Goal: Transaction & Acquisition: Obtain resource

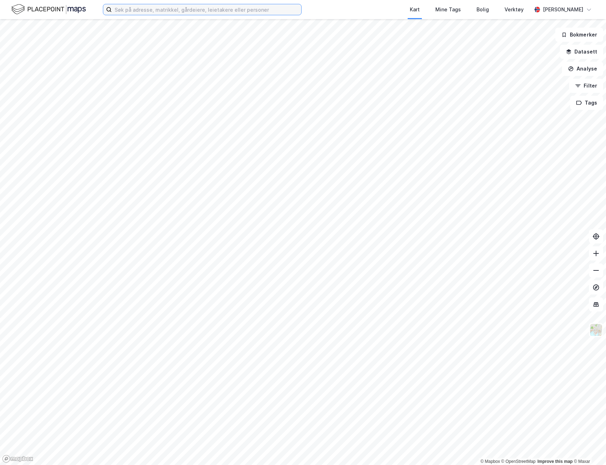
click at [189, 14] on input at bounding box center [206, 9] width 189 height 11
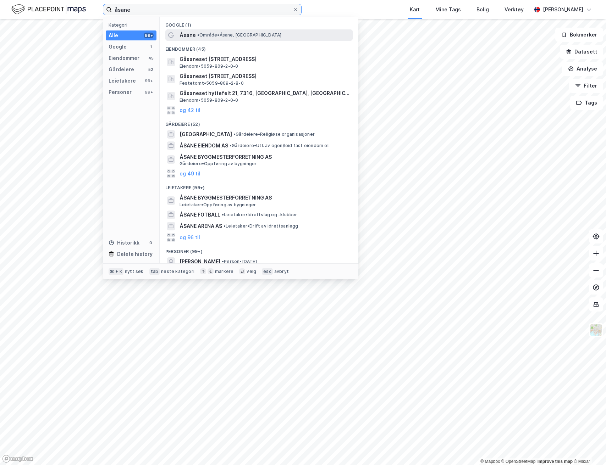
type input "åsane"
click at [191, 32] on span "Åsane" at bounding box center [188, 35] width 16 height 9
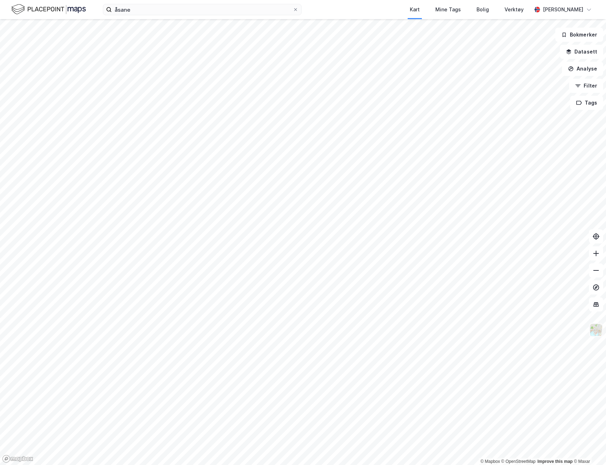
click at [597, 329] on img at bounding box center [595, 330] width 13 height 13
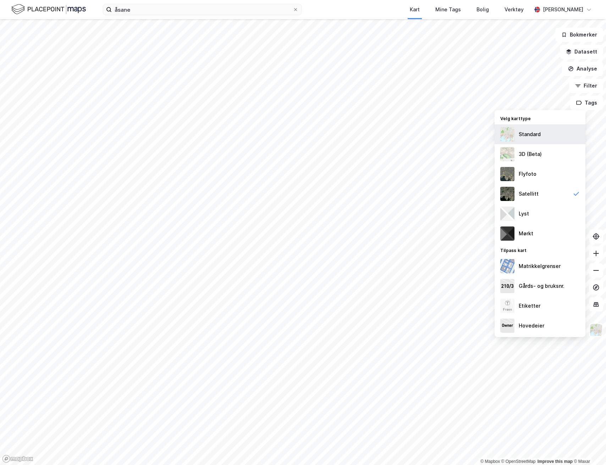
click at [539, 136] on div "Standard" at bounding box center [530, 134] width 22 height 9
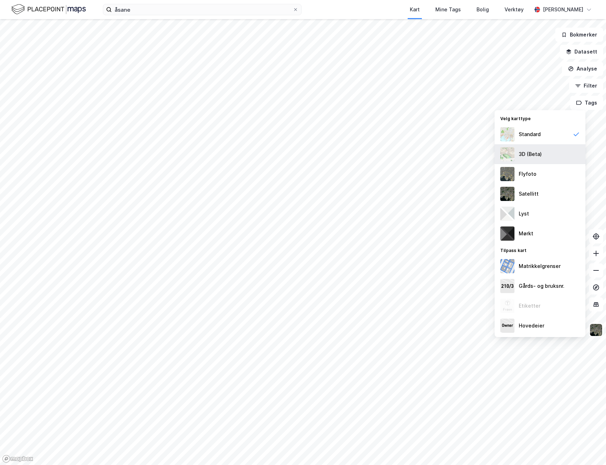
click at [541, 156] on div "3D (Beta)" at bounding box center [540, 154] width 91 height 20
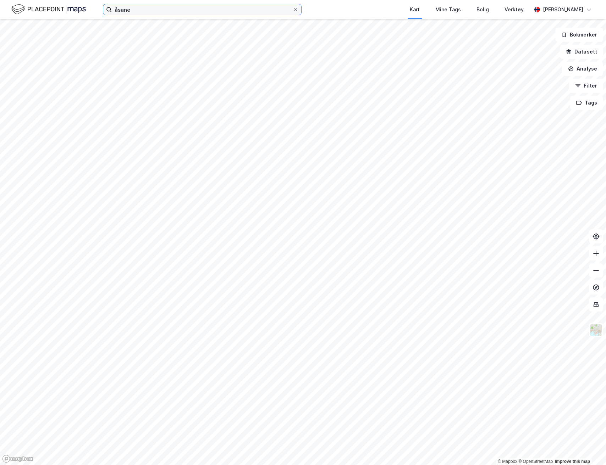
click at [148, 8] on input "åsane" at bounding box center [202, 9] width 181 height 11
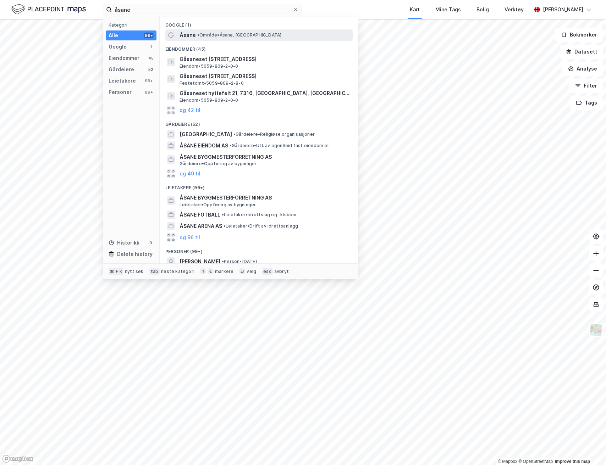
click at [206, 33] on span "• Område • Åsane, Bergen" at bounding box center [239, 35] width 84 height 6
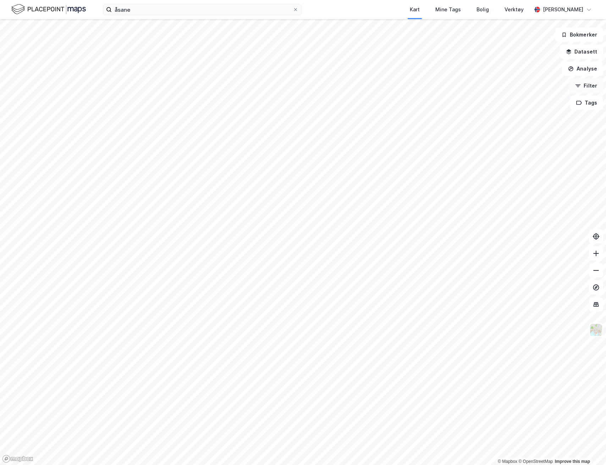
click at [595, 84] on button "Filter" at bounding box center [586, 86] width 34 height 14
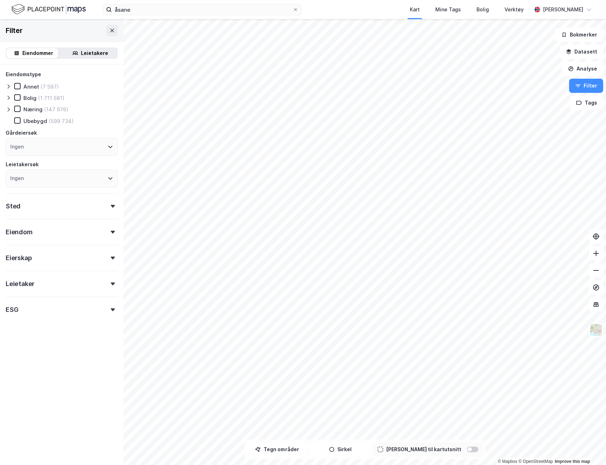
click at [82, 51] on div "Leietakere" at bounding box center [94, 53] width 27 height 9
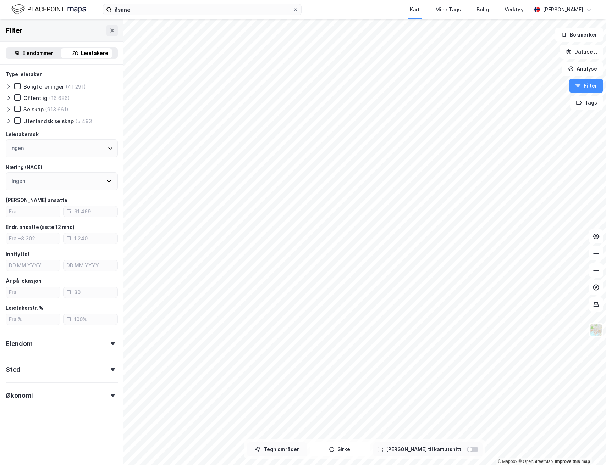
click at [293, 453] on button "Tegn områder" at bounding box center [277, 450] width 60 height 14
click at [88, 147] on div "Ingen" at bounding box center [62, 148] width 112 height 18
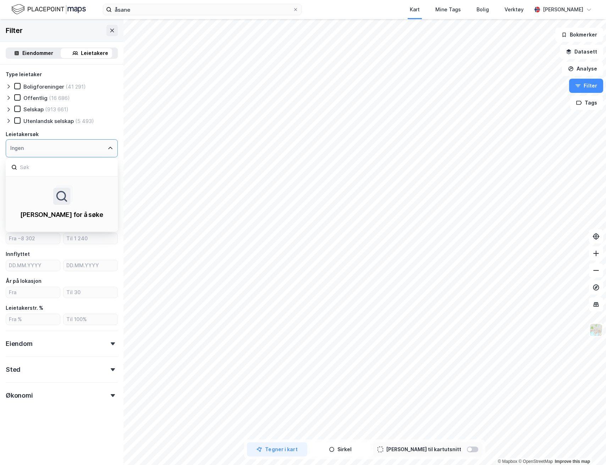
click at [88, 147] on div "Ingen" at bounding box center [62, 148] width 112 height 18
click at [107, 148] on icon at bounding box center [110, 148] width 6 height 6
click at [112, 133] on div "Leietakersøk" at bounding box center [62, 134] width 112 height 9
click at [95, 183] on div "Ingen" at bounding box center [62, 181] width 112 height 18
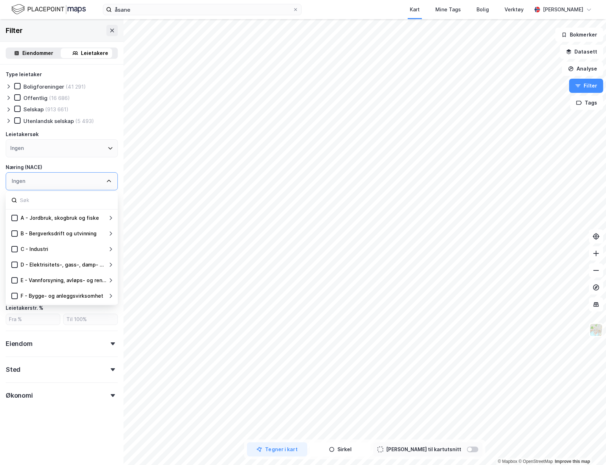
click at [115, 167] on div "Type leietaker Boligforeninger (41 291) Offentlig (16 686) Selskap (913 661) Ut…" at bounding box center [61, 255] width 123 height 380
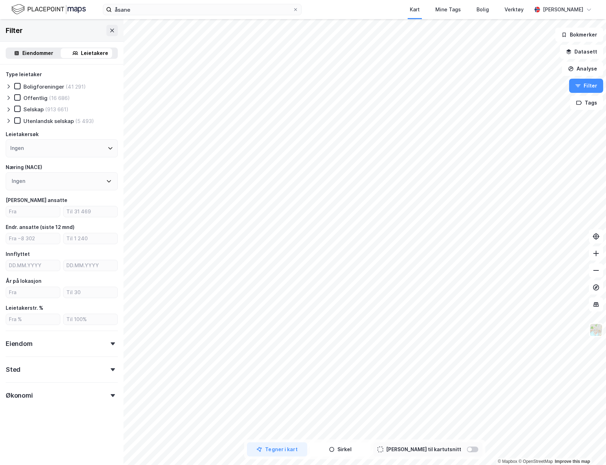
click at [102, 376] on div "Sted" at bounding box center [62, 367] width 112 height 20
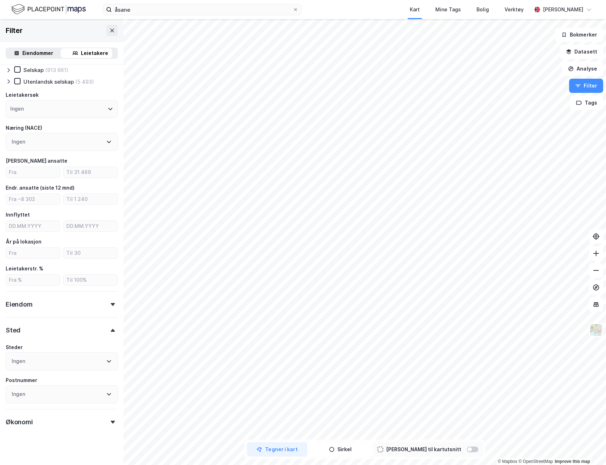
scroll to position [45, 0]
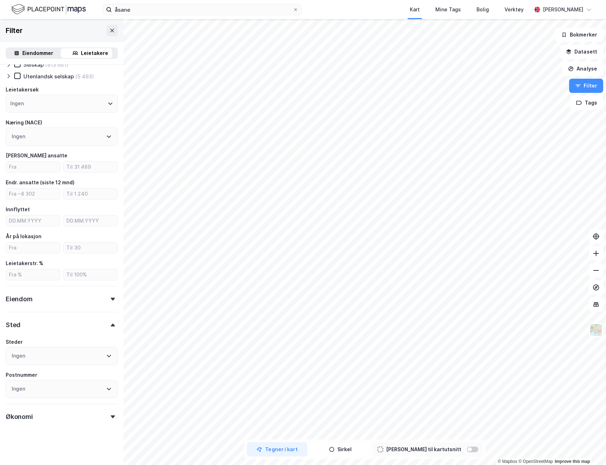
click at [57, 356] on div "Ingen" at bounding box center [62, 356] width 112 height 18
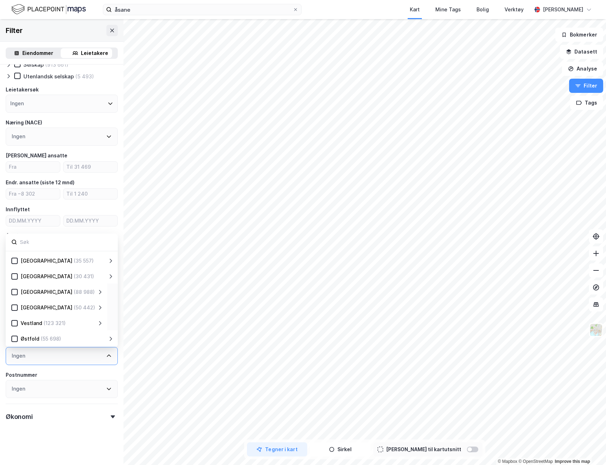
scroll to position [140, 0]
click at [100, 324] on icon at bounding box center [100, 323] width 2 height 4
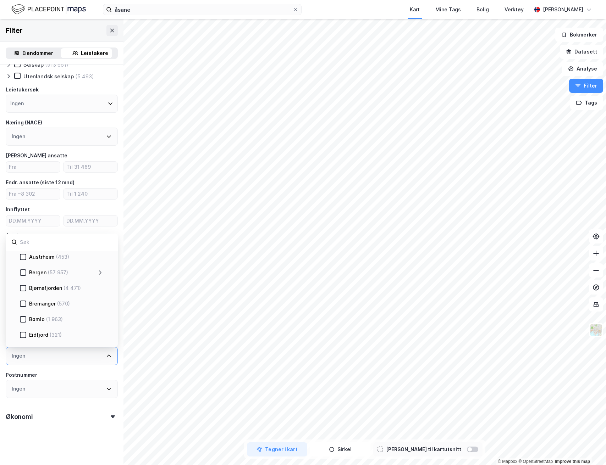
scroll to position [281, 0]
click at [99, 291] on icon at bounding box center [100, 292] width 6 height 6
click at [33, 289] on icon at bounding box center [31, 289] width 5 height 5
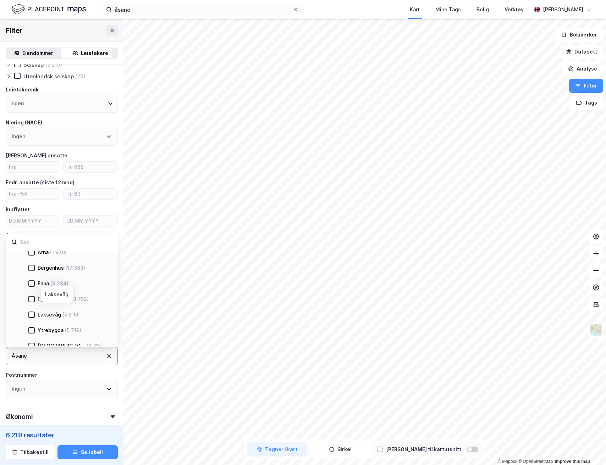
scroll to position [335, 0]
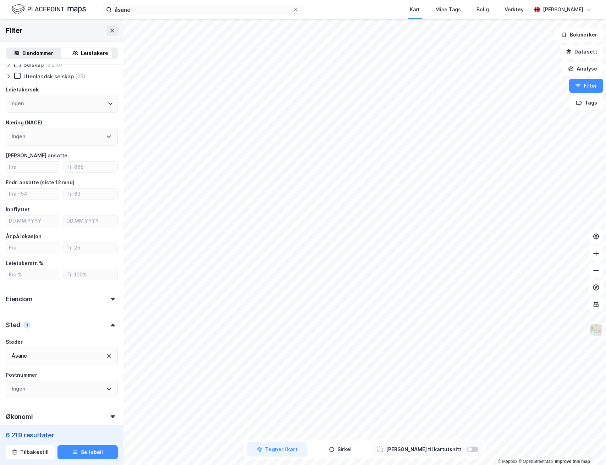
click at [68, 375] on div "Postnummer" at bounding box center [62, 375] width 112 height 9
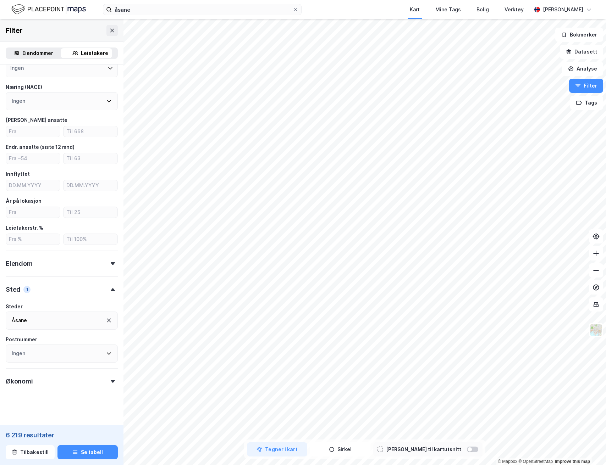
scroll to position [84, 0]
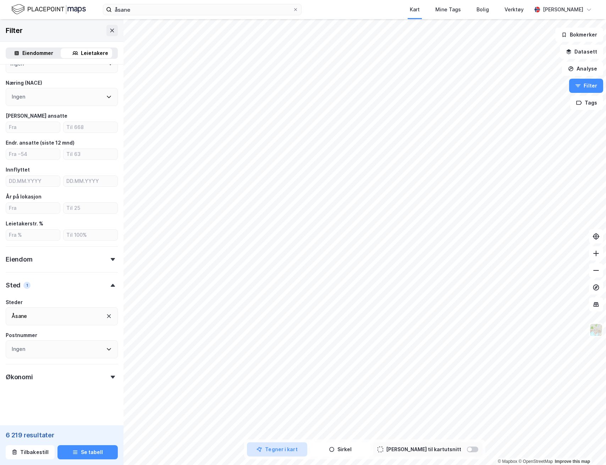
click at [297, 451] on button "Tegner i kart" at bounding box center [277, 450] width 60 height 14
click at [44, 346] on div "Ingen" at bounding box center [62, 350] width 112 height 18
click at [67, 387] on form "Type leietaker Boligforeninger (125) Offentlig (93) Selskap (5 219) Utenlandsk …" at bounding box center [62, 203] width 112 height 434
click at [70, 318] on div "Åsane" at bounding box center [62, 317] width 112 height 18
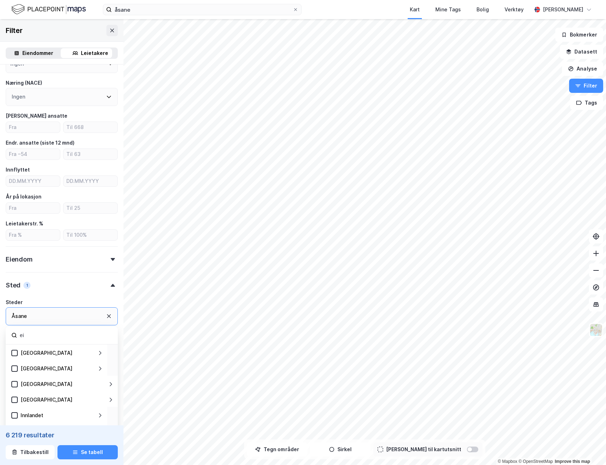
type input "e"
click at [81, 297] on div "Type leietaker Boligforeninger (125) Offentlig (93) Selskap (5 219) Utenlandsk …" at bounding box center [62, 185] width 112 height 399
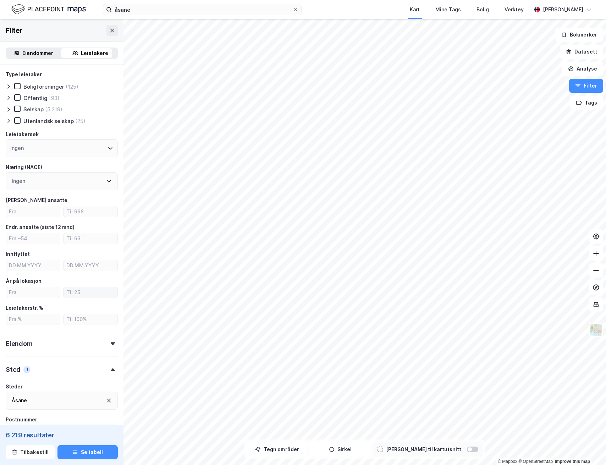
scroll to position [84, 0]
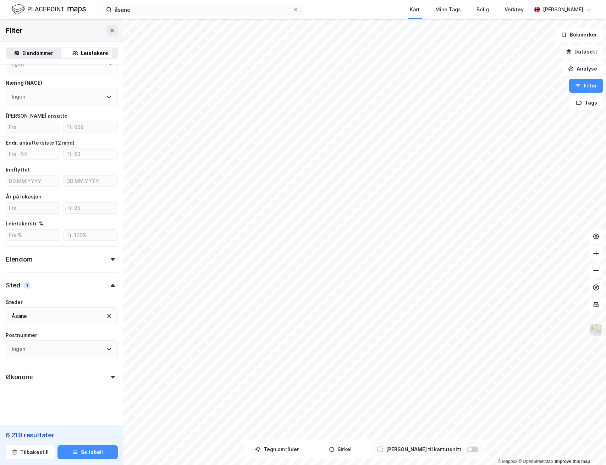
click at [106, 379] on div "Økonomi" at bounding box center [62, 374] width 112 height 20
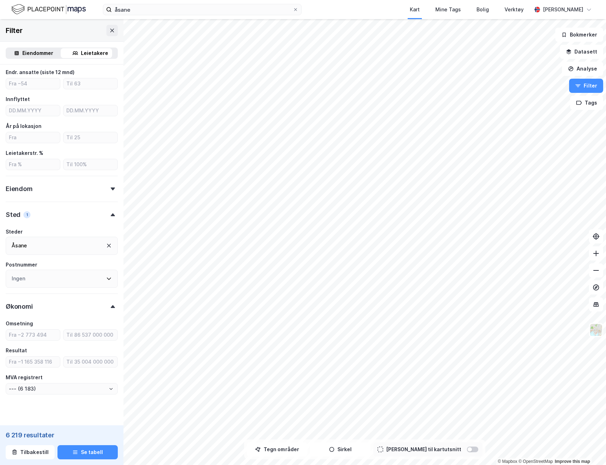
scroll to position [165, 0]
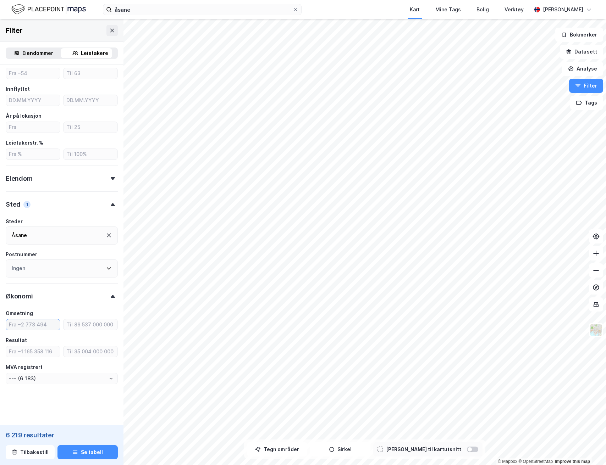
click at [33, 327] on input "number" at bounding box center [33, 325] width 54 height 11
type input "20"
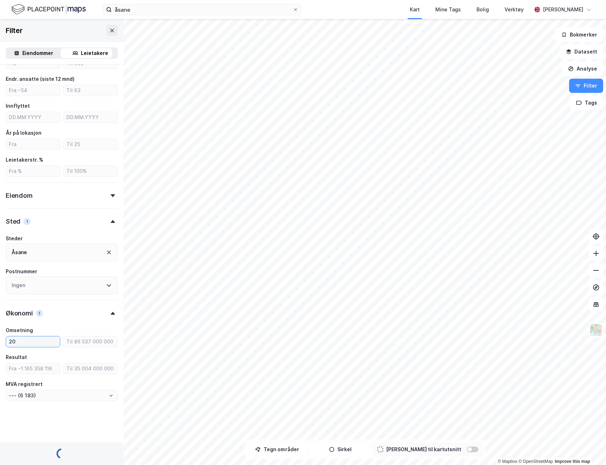
type input "--- (1 873)"
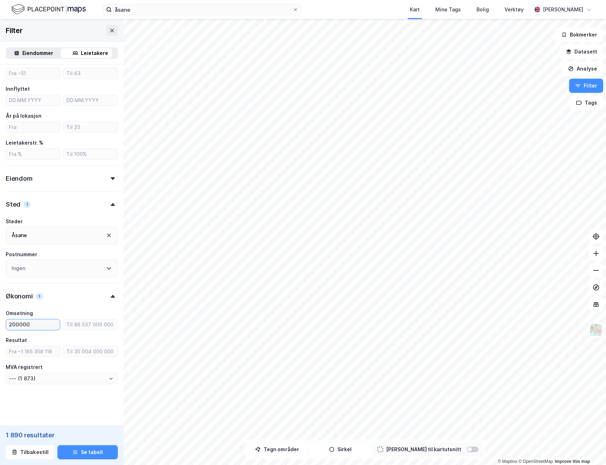
type input "2000000"
type input "--- (1 808)"
type input "20000000"
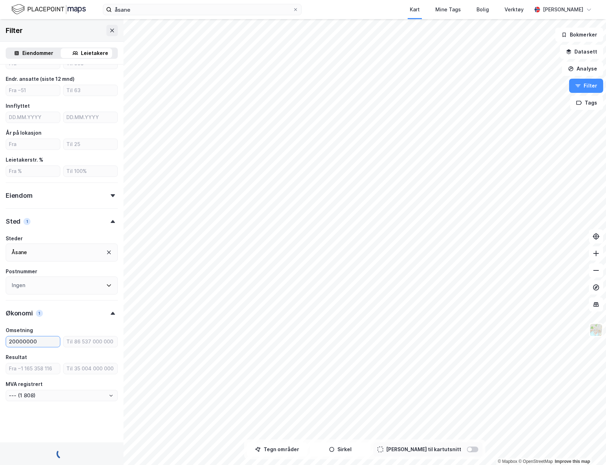
type input "--- (485)"
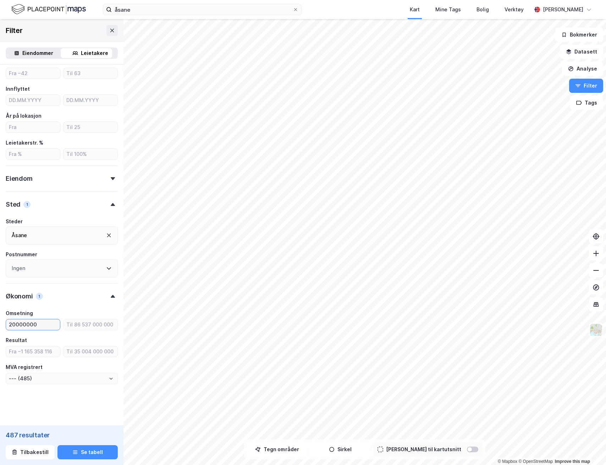
type input "20000000"
click at [62, 312] on div "Omsetning" at bounding box center [62, 313] width 112 height 9
click at [81, 381] on input "--- (485)" at bounding box center [61, 379] width 111 height 11
click at [72, 378] on input "--- (485)" at bounding box center [61, 379] width 111 height 11
click at [67, 309] on div "Omsetning" at bounding box center [62, 313] width 112 height 9
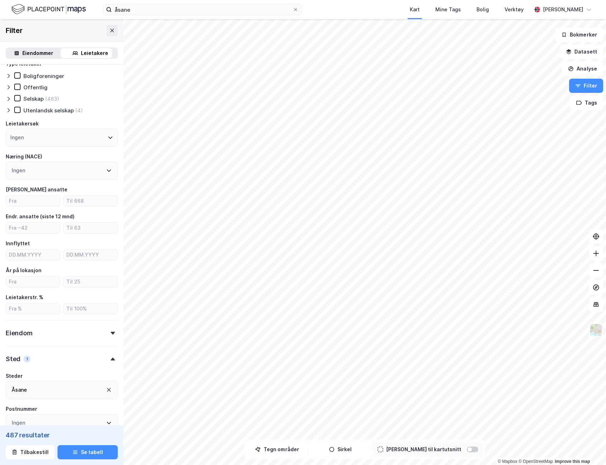
scroll to position [0, 0]
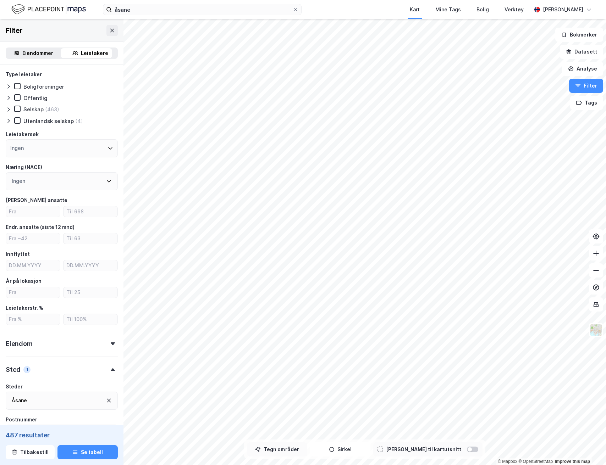
click at [307, 451] on button "Tegn områder" at bounding box center [277, 450] width 60 height 14
click at [300, 452] on button "Tegn områder" at bounding box center [277, 450] width 60 height 14
click at [286, 453] on button "Tegn områder" at bounding box center [277, 450] width 60 height 14
click at [284, 450] on button "Tegn områder" at bounding box center [277, 450] width 60 height 14
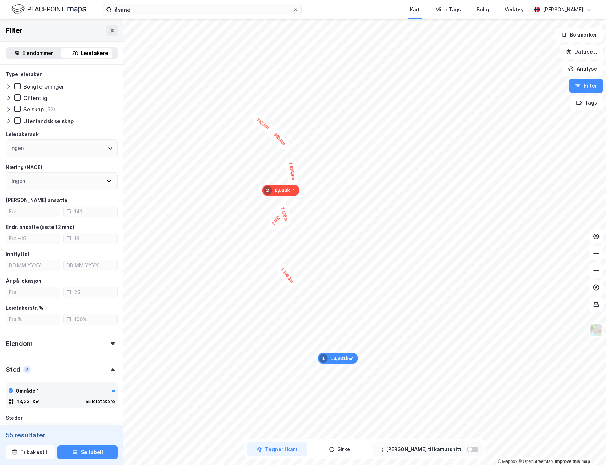
click at [255, 118] on div "742,6m" at bounding box center [263, 124] width 24 height 22
click at [244, 99] on div "810,3m" at bounding box center [250, 108] width 20 height 25
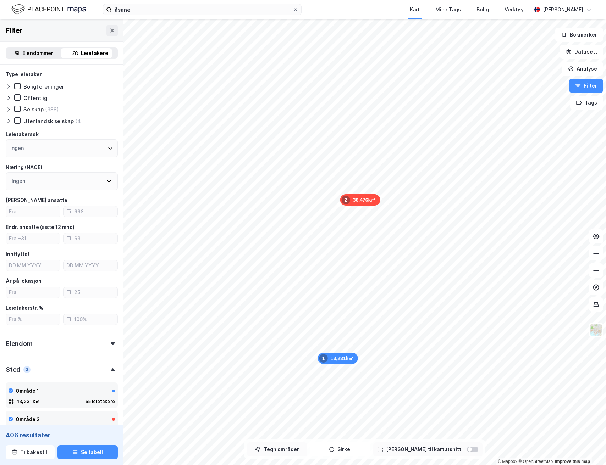
click at [288, 451] on button "Tegn områder" at bounding box center [277, 450] width 60 height 14
click at [441, 396] on div "396,2m" at bounding box center [446, 391] width 24 height 23
click at [314, 311] on div "523,9m" at bounding box center [321, 311] width 24 height 13
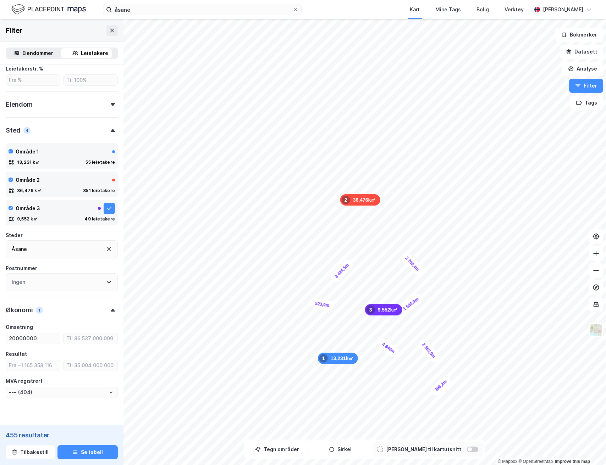
type input "--- (453)"
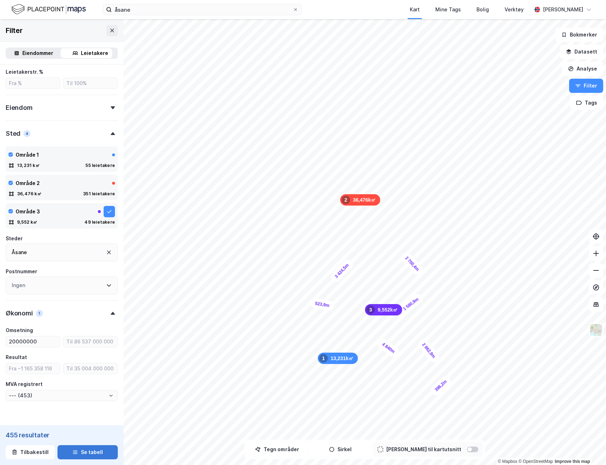
click at [82, 456] on button "Se tabell" at bounding box center [87, 453] width 60 height 14
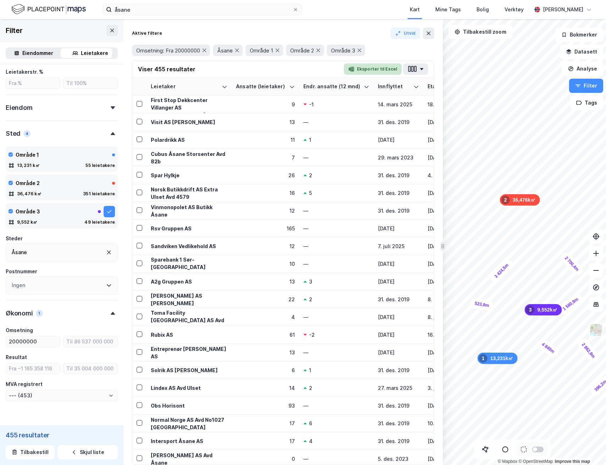
click at [379, 69] on button "Eksporter til Excel" at bounding box center [373, 68] width 58 height 11
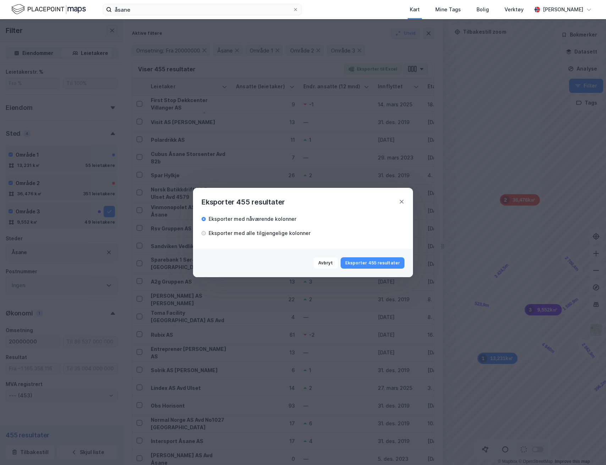
click at [205, 234] on div at bounding box center [203, 233] width 4 height 4
click at [372, 266] on button "Eksporter 455 resultater" at bounding box center [373, 263] width 64 height 11
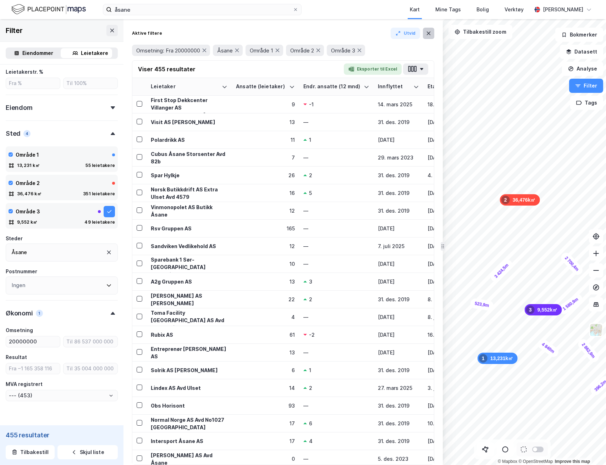
click at [429, 33] on icon at bounding box center [429, 34] width 6 height 6
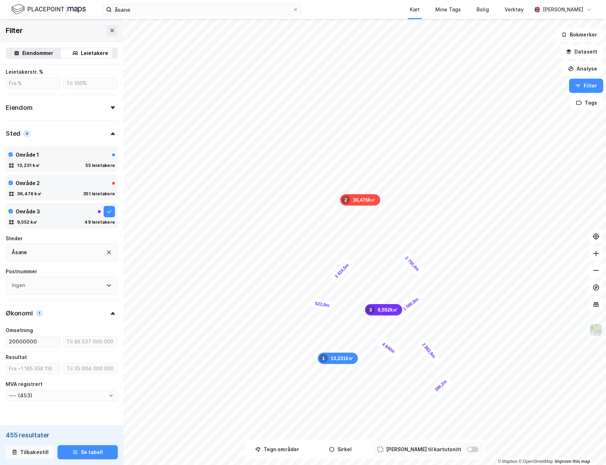
click at [32, 456] on button "Tilbakestill" at bounding box center [30, 453] width 49 height 14
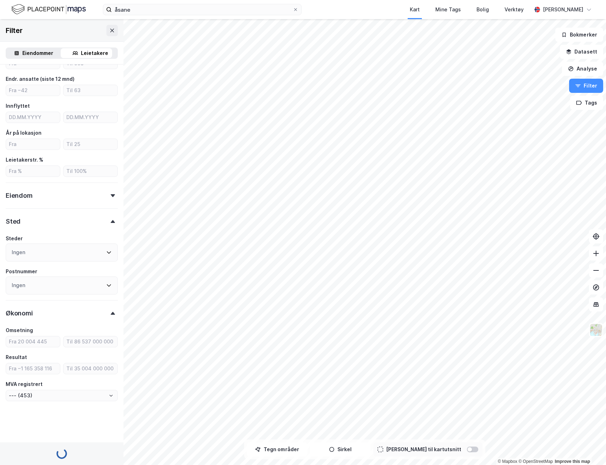
scroll to position [126, 0]
type input "--- (1 106 235)"
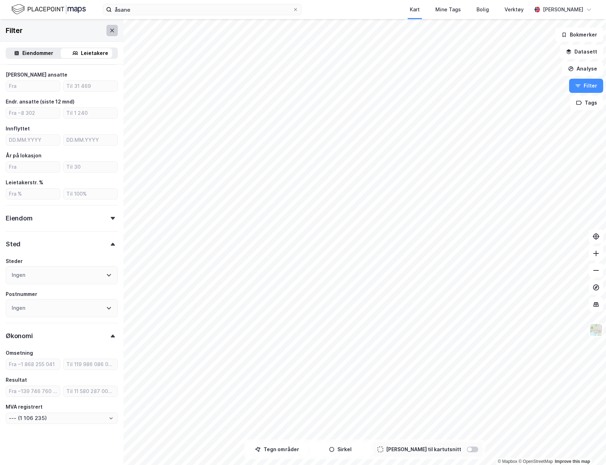
click at [109, 33] on icon at bounding box center [112, 31] width 6 height 6
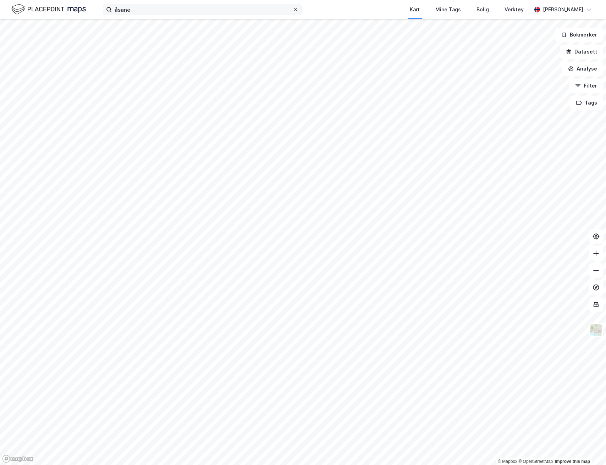
click at [296, 12] on div at bounding box center [295, 10] width 4 height 6
click at [293, 12] on input "åsane" at bounding box center [202, 9] width 181 height 11
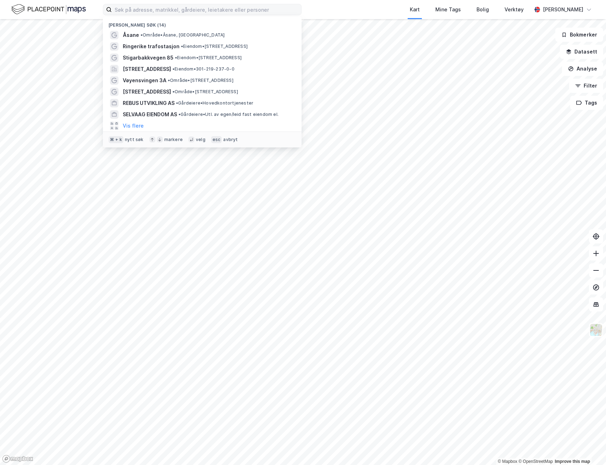
click at [350, 16] on div "Kart Mine Tags Bolig Verktøy" at bounding box center [434, 9] width 196 height 19
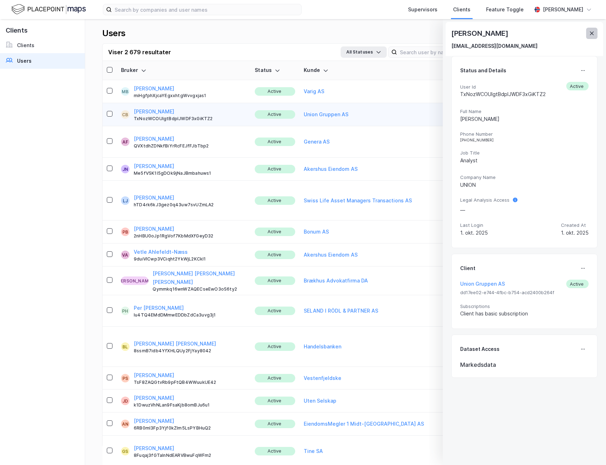
click at [591, 34] on icon at bounding box center [592, 34] width 6 height 6
click at [591, 33] on div "Users Add New User Viser 2 679 resultater All Statuses Last [PERSON_NAME] (.xls…" at bounding box center [345, 242] width 521 height 446
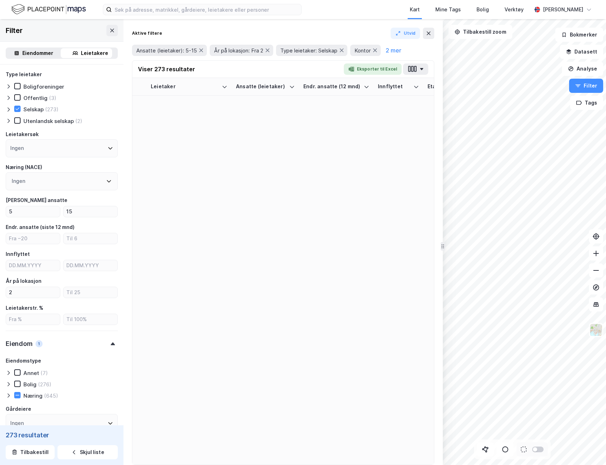
type input "Ja (273)"
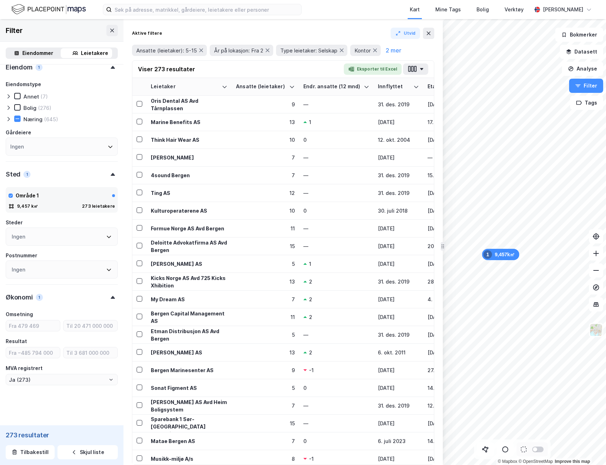
scroll to position [278, 0]
click at [426, 35] on icon at bounding box center [429, 34] width 6 height 6
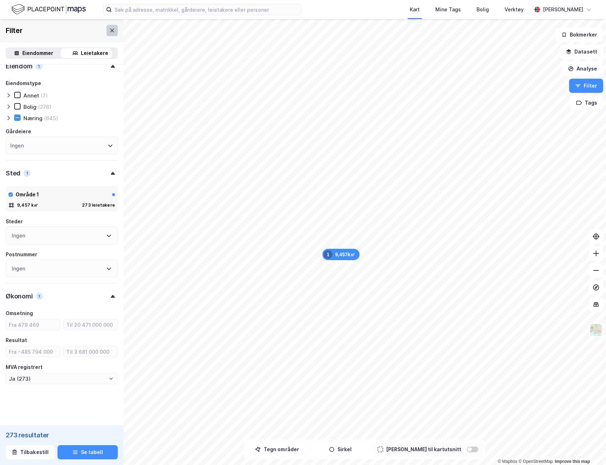
click at [110, 32] on button at bounding box center [111, 30] width 11 height 11
